Goal: Navigation & Orientation: Find specific page/section

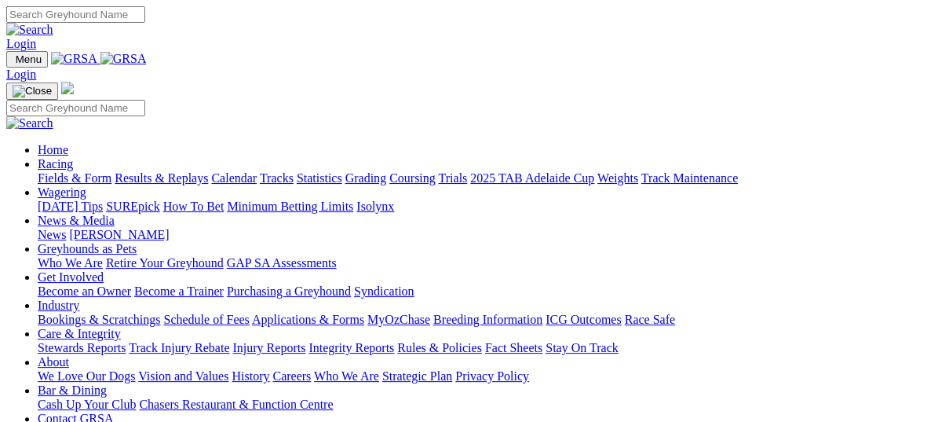
click at [121, 327] on link "Care & Integrity" at bounding box center [79, 333] width 83 height 13
click at [394, 341] on link "Integrity Reports" at bounding box center [352, 347] width 86 height 13
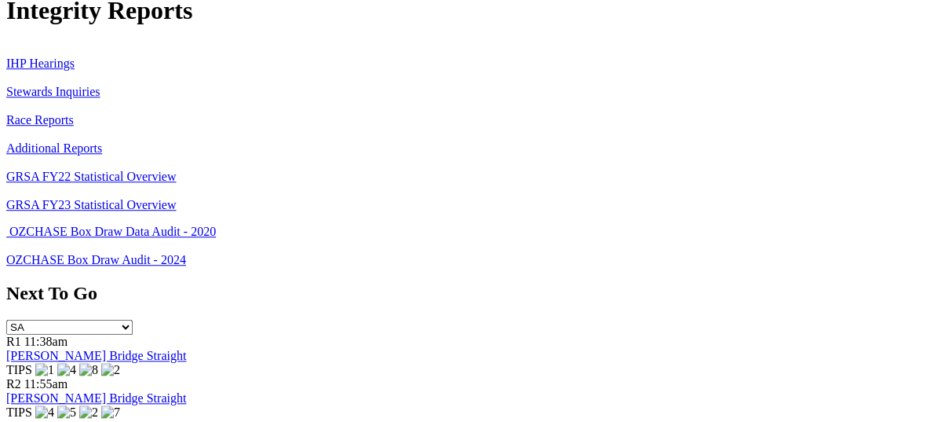
scroll to position [539, 0]
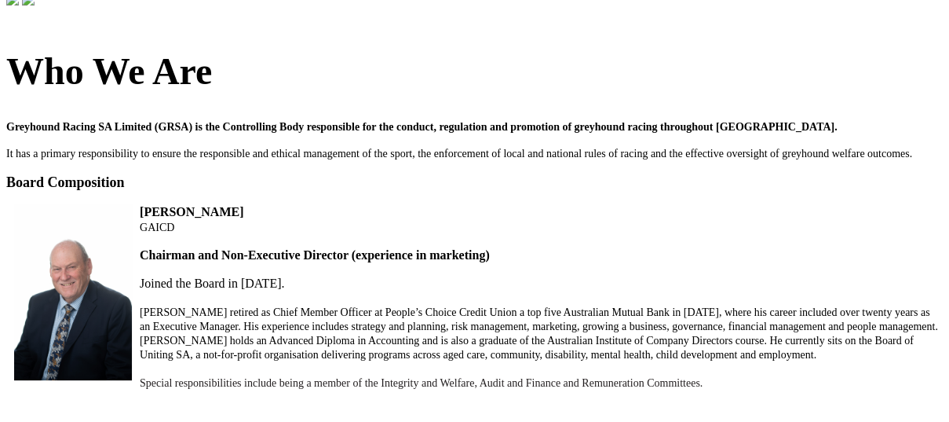
scroll to position [115, 0]
